Goal: Navigation & Orientation: Find specific page/section

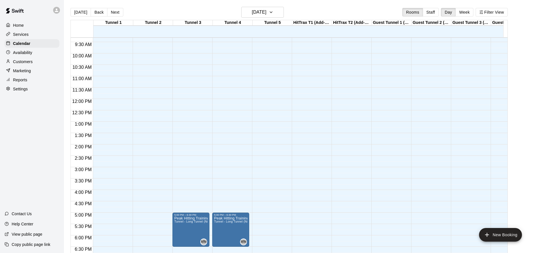
scroll to position [324, 0]
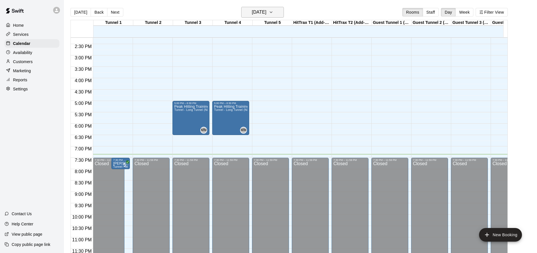
click at [266, 11] on h6 "[DATE]" at bounding box center [259, 12] width 15 height 8
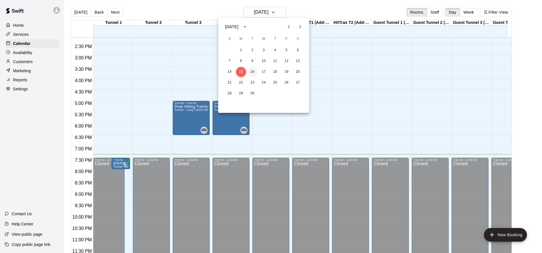
click at [255, 70] on button "16" at bounding box center [252, 72] width 10 height 10
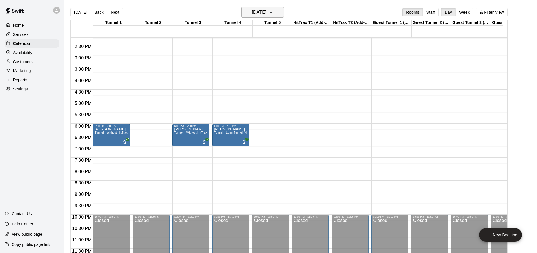
click at [266, 14] on h6 "[DATE]" at bounding box center [259, 12] width 15 height 8
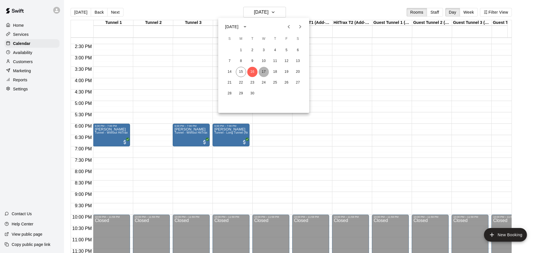
click at [264, 71] on button "17" at bounding box center [263, 72] width 10 height 10
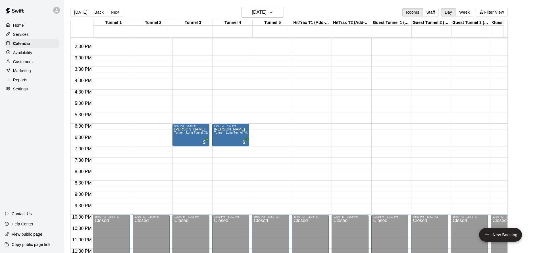
click at [269, 19] on div "[DATE] Back [DATE][DATE] Rooms Staff Day Week Filter View" at bounding box center [290, 13] width 438 height 13
click at [266, 13] on h6 "[DATE]" at bounding box center [259, 12] width 15 height 8
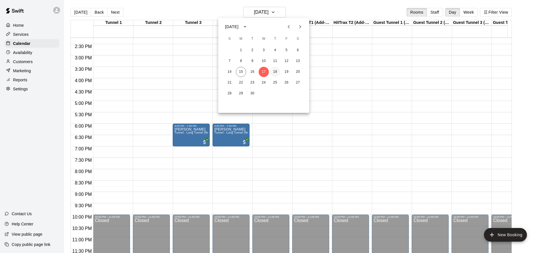
click at [278, 75] on button "18" at bounding box center [275, 72] width 10 height 10
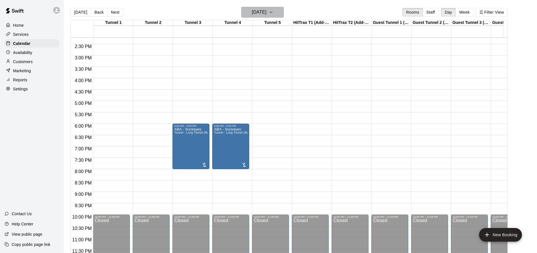
click at [266, 10] on h6 "[DATE]" at bounding box center [259, 12] width 15 height 8
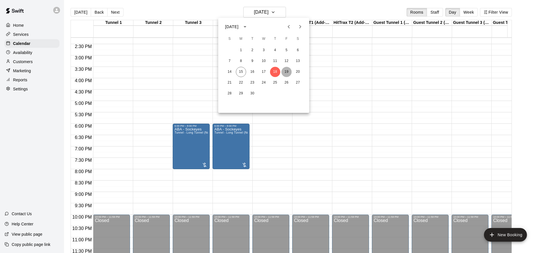
click at [286, 73] on button "19" at bounding box center [286, 72] width 10 height 10
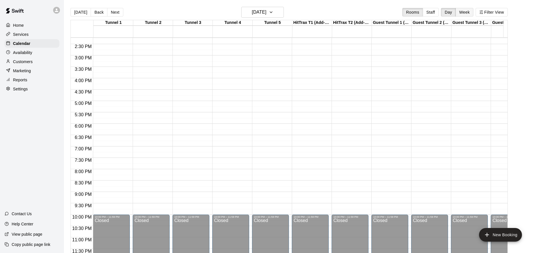
click at [466, 12] on button "Week" at bounding box center [465, 12] width 18 height 9
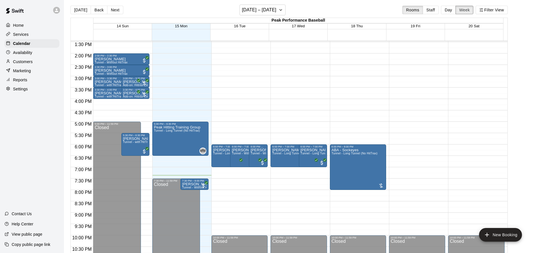
scroll to position [305, 0]
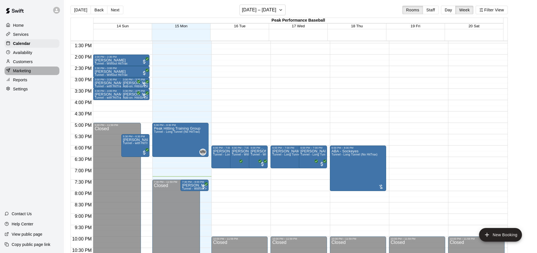
drag, startPoint x: 28, startPoint y: 69, endPoint x: 28, endPoint y: 64, distance: 4.9
click at [28, 68] on p "Marketing" at bounding box center [22, 71] width 18 height 6
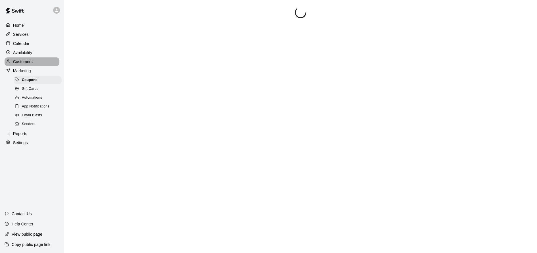
click at [29, 62] on p "Customers" at bounding box center [23, 62] width 20 height 6
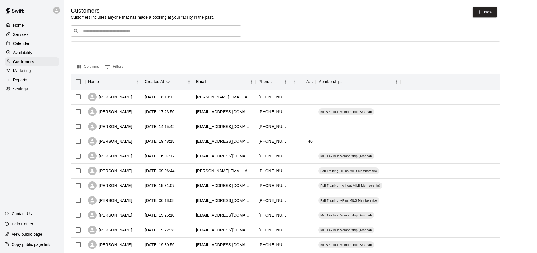
click at [25, 35] on p "Services" at bounding box center [21, 35] width 16 height 6
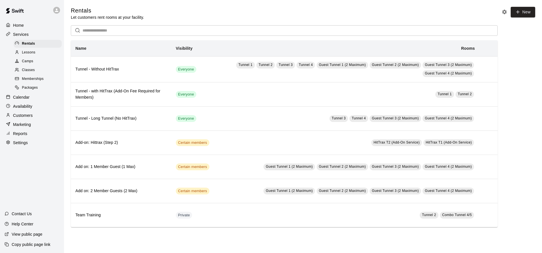
click at [48, 78] on div "Memberships" at bounding box center [38, 79] width 48 height 8
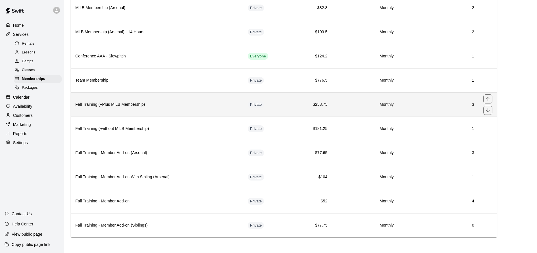
scroll to position [123, 0]
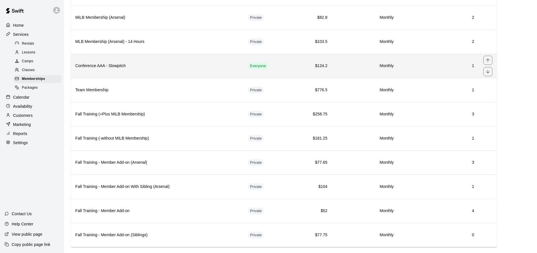
click at [347, 77] on td "Monthly" at bounding box center [365, 66] width 66 height 24
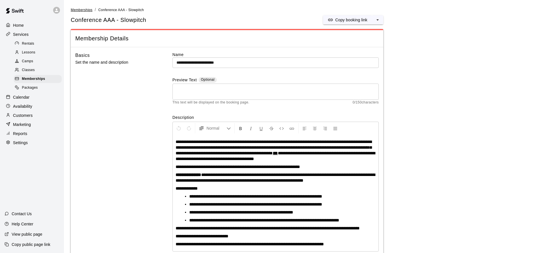
click at [86, 9] on span "Memberships" at bounding box center [82, 10] width 22 height 4
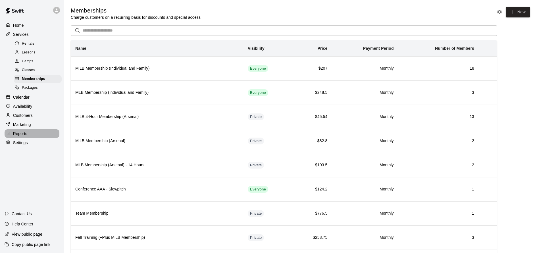
click at [27, 133] on p "Reports" at bounding box center [20, 134] width 14 height 6
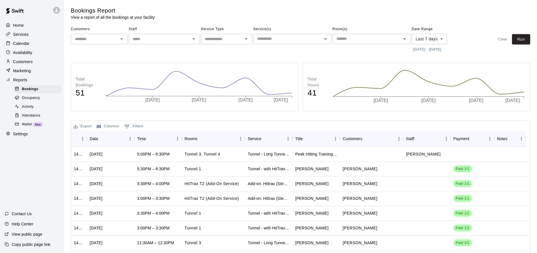
click at [16, 28] on p "Home" at bounding box center [18, 25] width 11 height 6
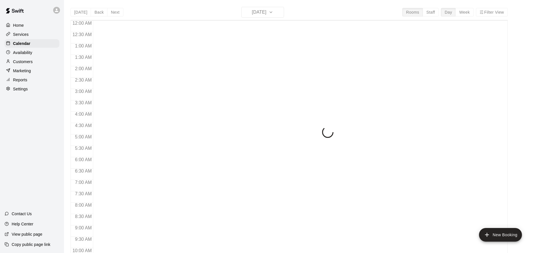
scroll to position [307, 0]
